Goal: Task Accomplishment & Management: Complete application form

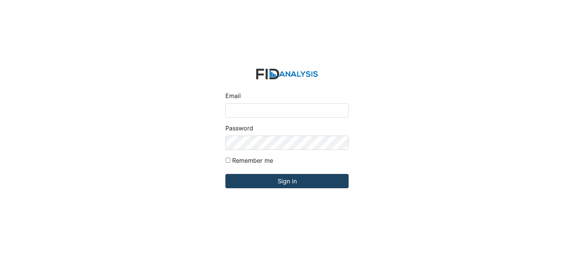
type input "[PERSON_NAME][EMAIL_ADDRESS][DOMAIN_NAME]"
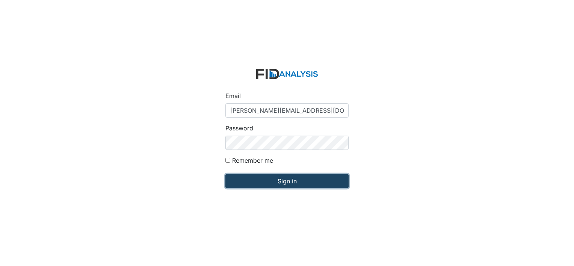
click at [269, 181] on input "Sign in" at bounding box center [287, 181] width 123 height 14
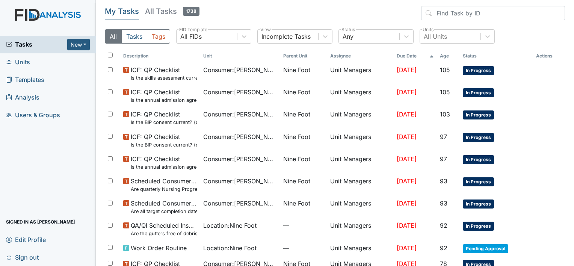
click at [29, 62] on span "Units" at bounding box center [18, 62] width 24 height 12
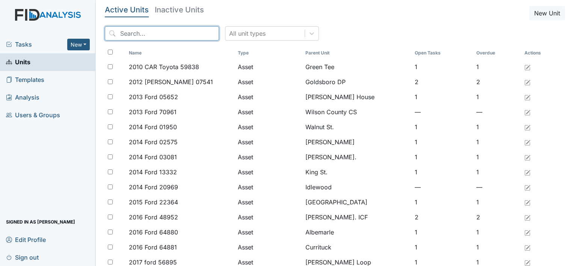
click at [122, 35] on input "search" at bounding box center [162, 33] width 114 height 14
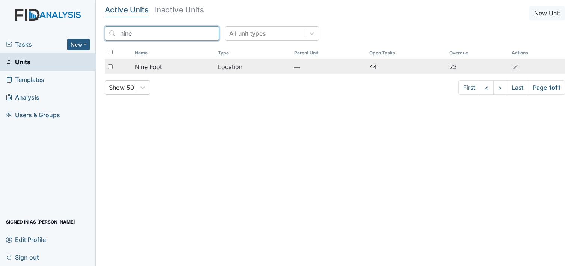
type input "nine"
click at [143, 66] on span "Nine Foot" at bounding box center [148, 66] width 27 height 9
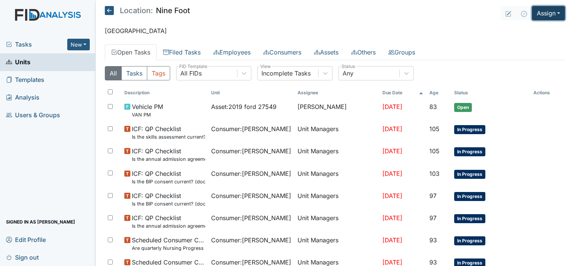
click at [542, 15] on button "Assign" at bounding box center [548, 13] width 33 height 14
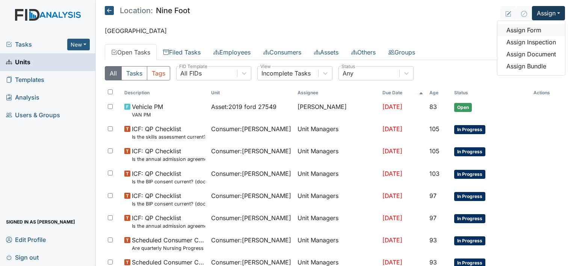
click at [532, 29] on link "Assign Form" at bounding box center [532, 30] width 68 height 12
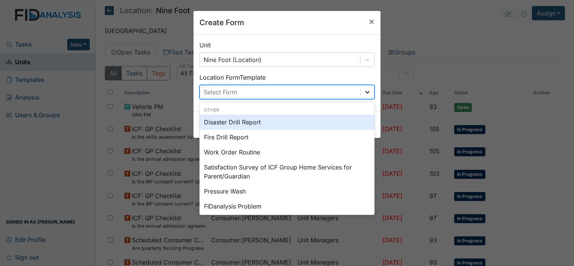
click at [364, 93] on icon at bounding box center [368, 92] width 8 height 8
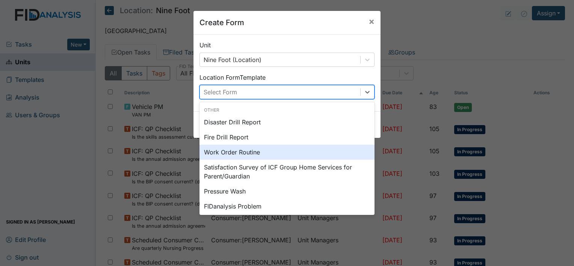
click at [250, 152] on div "Work Order Routine" at bounding box center [287, 152] width 175 height 15
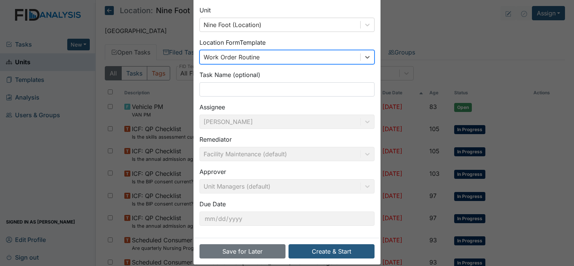
scroll to position [44, 0]
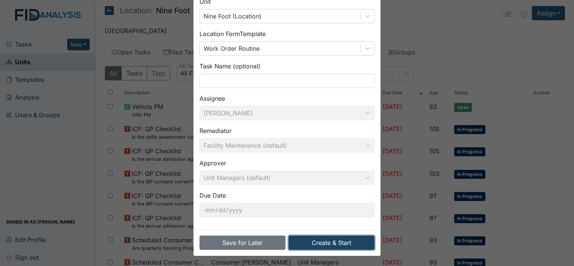
click at [338, 242] on button "Create & Start" at bounding box center [332, 243] width 86 height 14
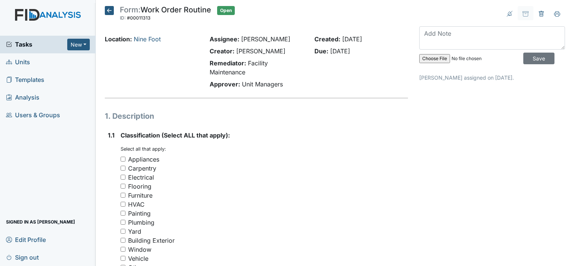
click at [123, 158] on input "Appliances" at bounding box center [123, 159] width 5 height 5
checkbox input "true"
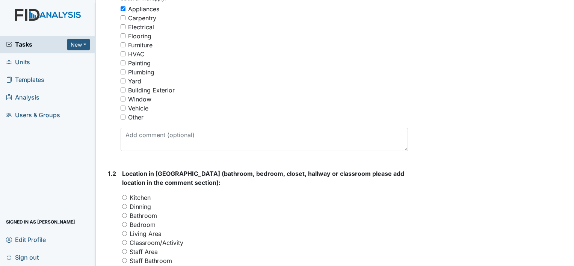
scroll to position [165, 0]
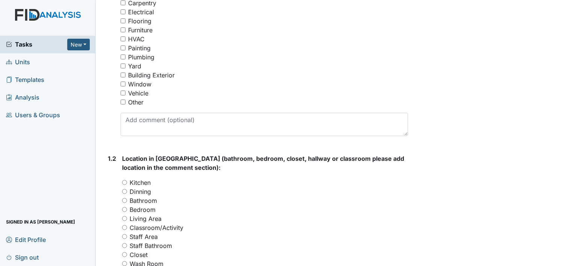
click at [124, 182] on input "Kitchen" at bounding box center [124, 182] width 5 height 5
radio input "true"
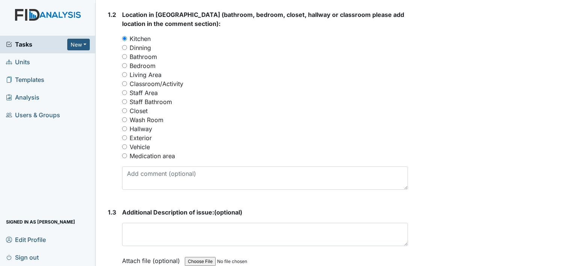
scroll to position [320, 0]
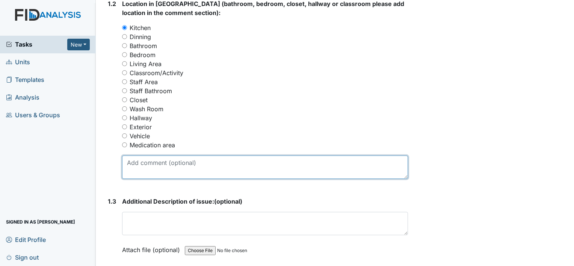
click at [129, 159] on textarea at bounding box center [265, 167] width 286 height 23
type textarea "B"
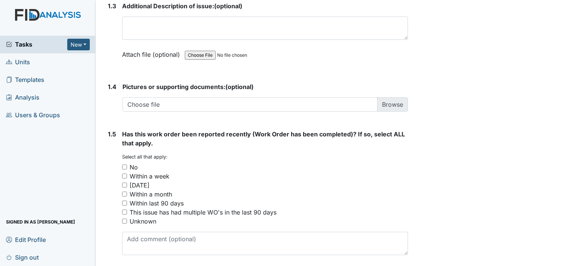
scroll to position [531, 0]
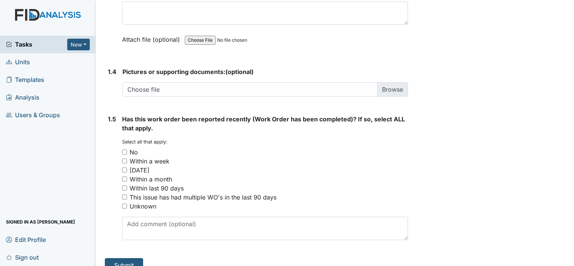
type textarea "Large burner on stove is not working"
click at [124, 151] on input "No" at bounding box center [124, 152] width 5 height 5
checkbox input "true"
click at [129, 261] on button "Submit" at bounding box center [124, 265] width 38 height 14
